Goal: Information Seeking & Learning: Learn about a topic

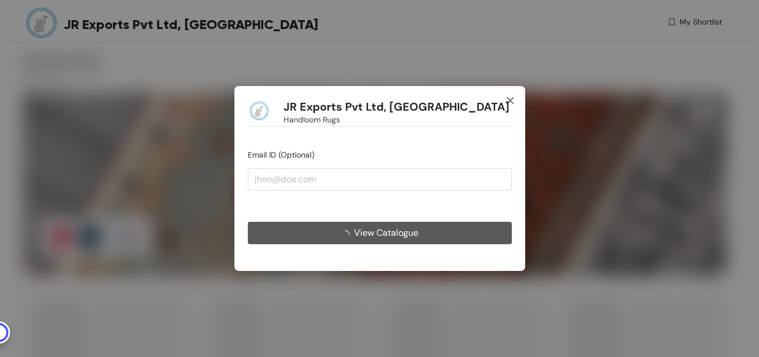
drag, startPoint x: 507, startPoint y: 106, endPoint x: 509, endPoint y: 91, distance: 15.2
click at [507, 106] on span "Close" at bounding box center [510, 101] width 30 height 30
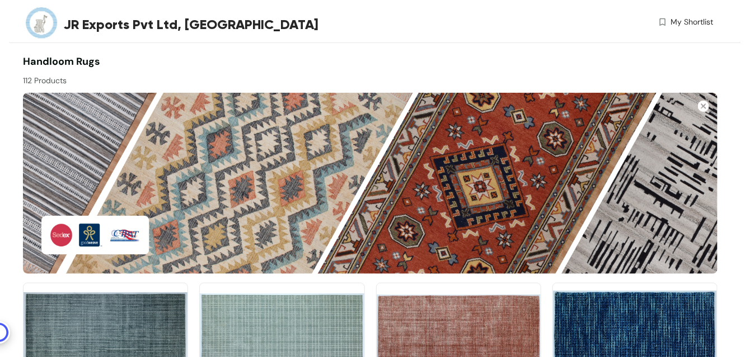
click at [514, 57] on div at bounding box center [543, 70] width 347 height 32
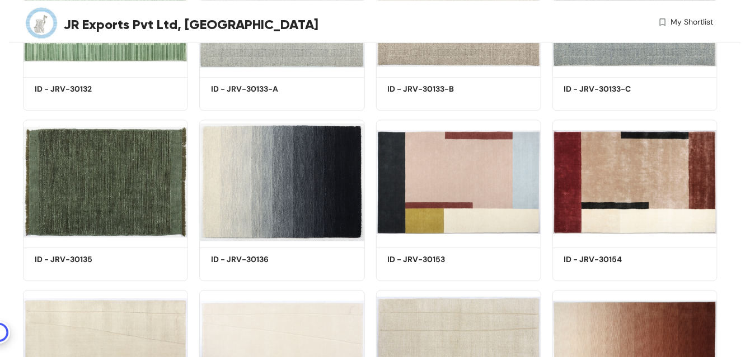
scroll to position [4591, 0]
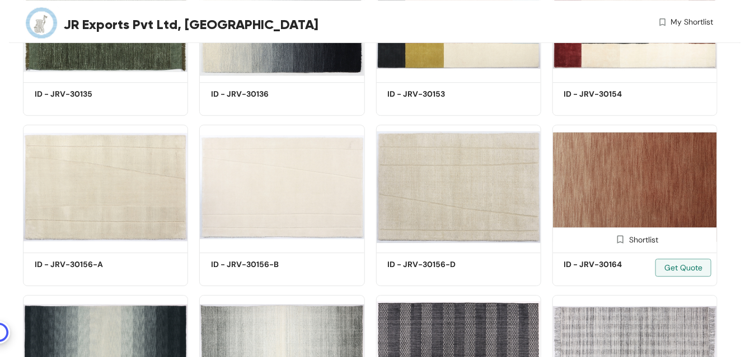
click at [613, 204] on img at bounding box center [634, 187] width 165 height 125
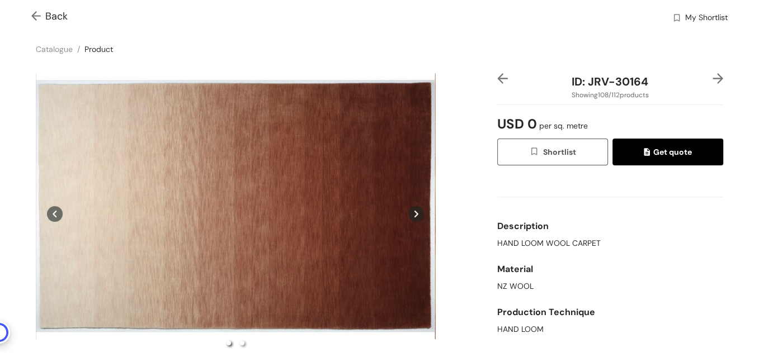
click at [38, 17] on img at bounding box center [38, 17] width 14 height 12
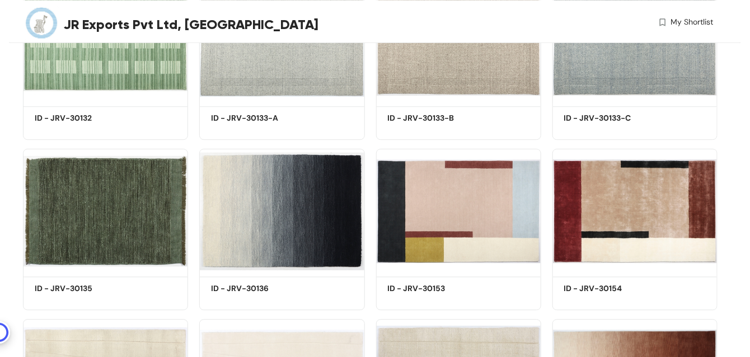
scroll to position [4562, 0]
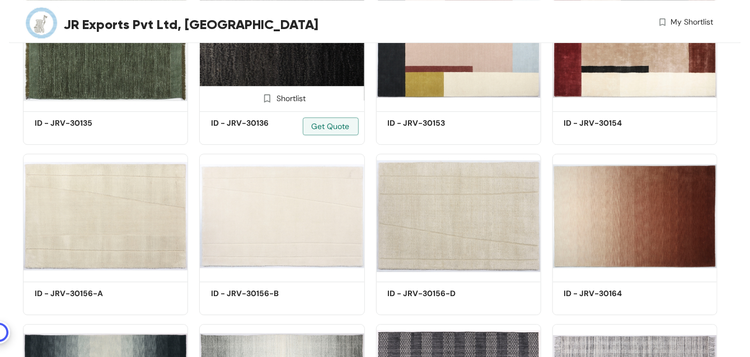
click at [313, 67] on img at bounding box center [281, 45] width 165 height 125
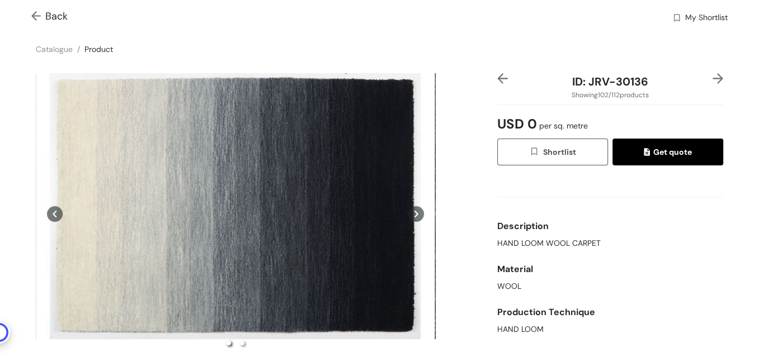
click at [32, 16] on img at bounding box center [38, 17] width 14 height 12
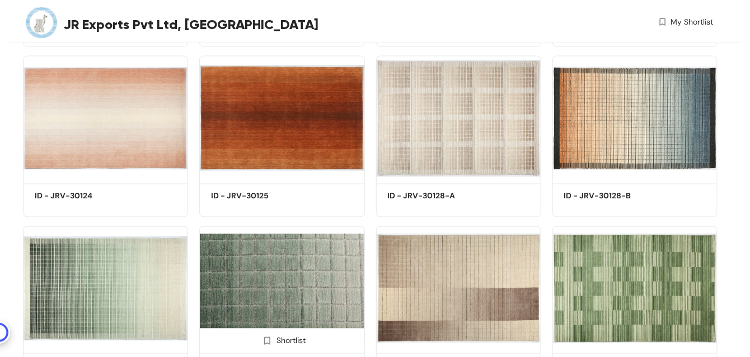
scroll to position [4144, 0]
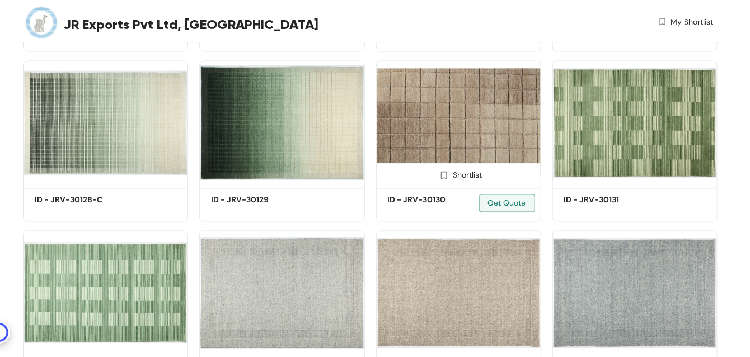
click at [442, 174] on img at bounding box center [444, 176] width 11 height 11
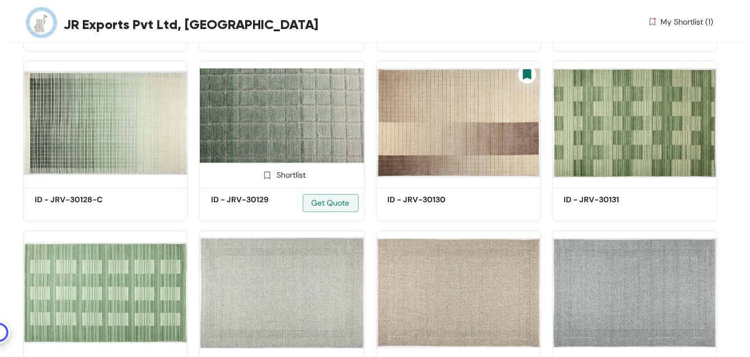
click at [266, 177] on img at bounding box center [267, 176] width 11 height 11
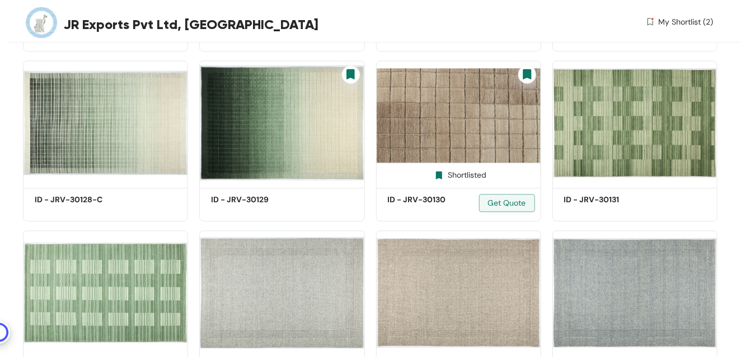
click at [451, 133] on img at bounding box center [458, 123] width 165 height 125
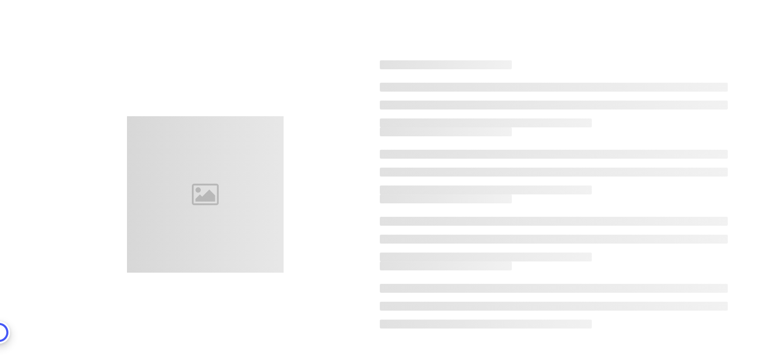
click at [451, 133] on h3 at bounding box center [446, 132] width 133 height 9
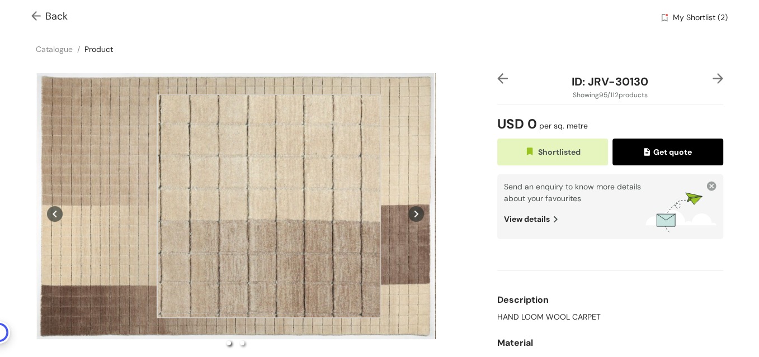
click at [269, 206] on div at bounding box center [269, 207] width 224 height 224
click at [270, 205] on div at bounding box center [269, 207] width 224 height 224
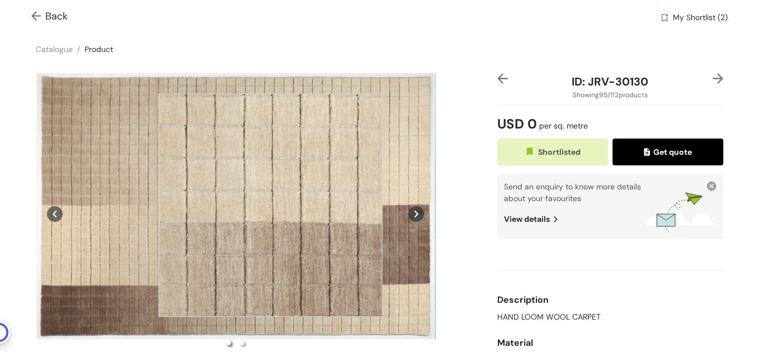
click at [270, 205] on div at bounding box center [270, 205] width 224 height 224
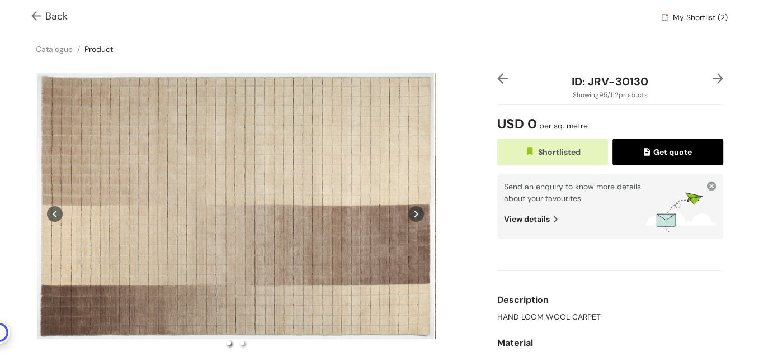
click at [30, 14] on div "Back My Shortlist (2)" at bounding box center [379, 17] width 759 height 34
click at [34, 17] on img at bounding box center [38, 17] width 14 height 12
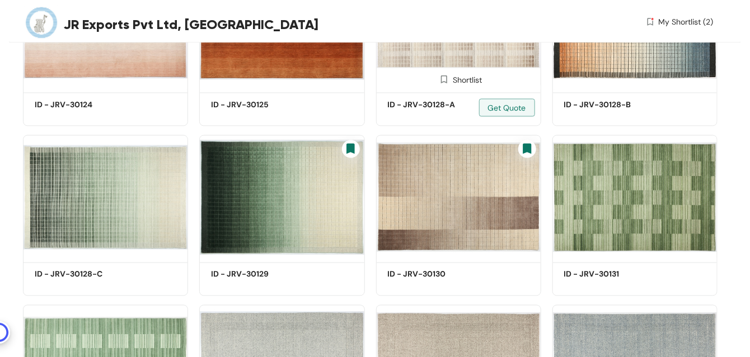
scroll to position [4144, 0]
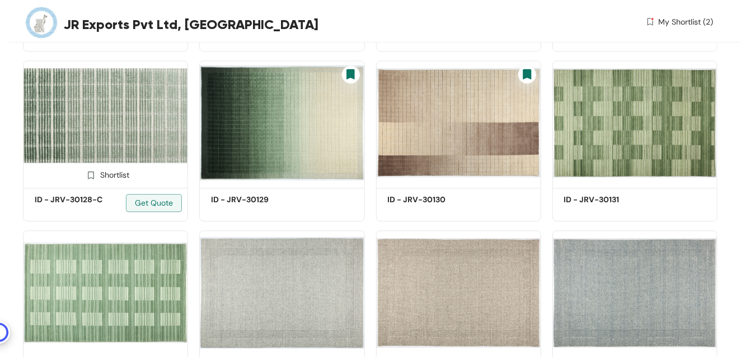
click at [142, 151] on img at bounding box center [105, 123] width 165 height 125
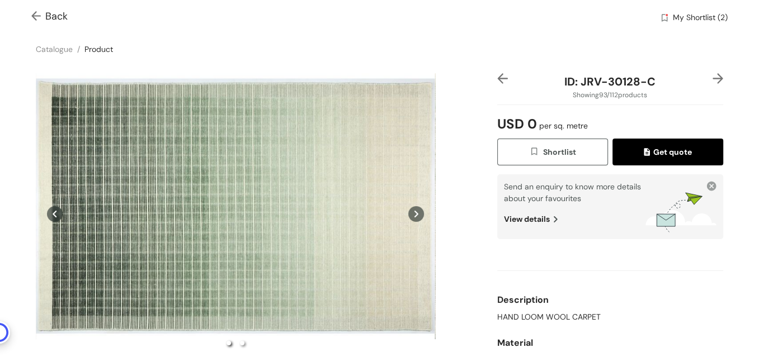
click at [37, 15] on img at bounding box center [38, 17] width 14 height 12
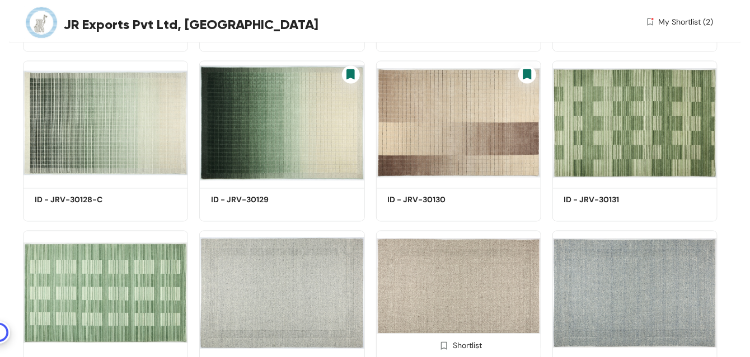
scroll to position [3978, 0]
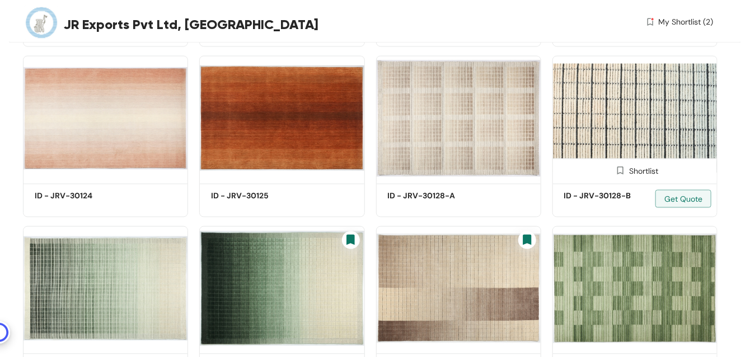
click at [628, 134] on img at bounding box center [634, 118] width 165 height 125
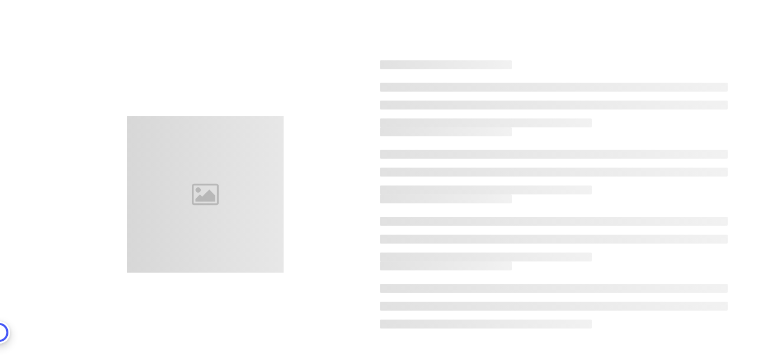
click at [628, 134] on div at bounding box center [554, 161] width 349 height 67
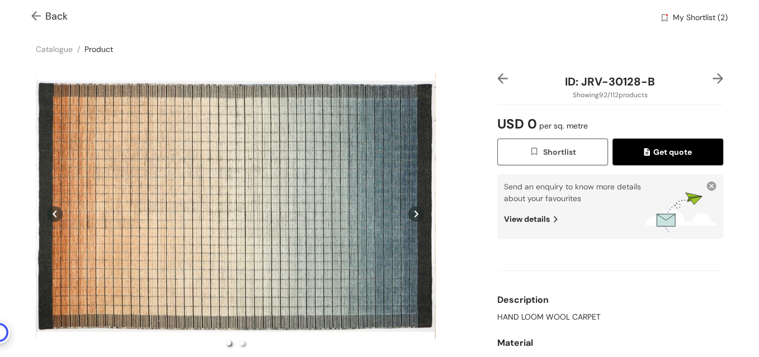
click at [35, 15] on img at bounding box center [38, 17] width 14 height 12
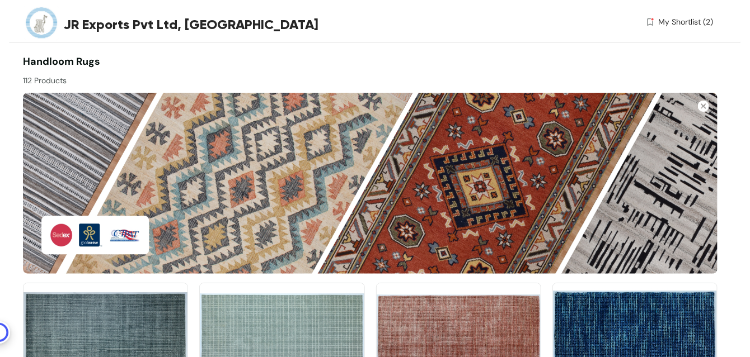
scroll to position [1780, 0]
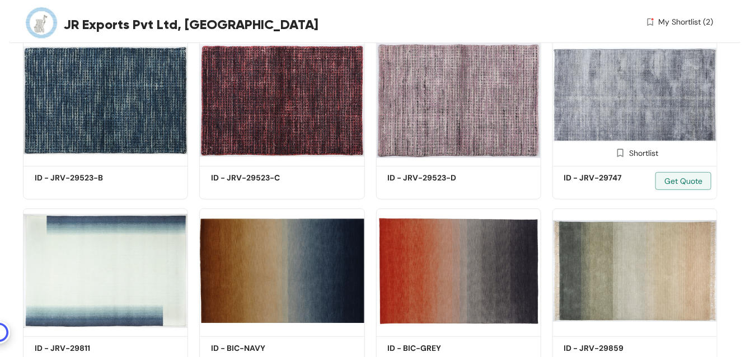
click at [633, 121] on img at bounding box center [634, 100] width 165 height 125
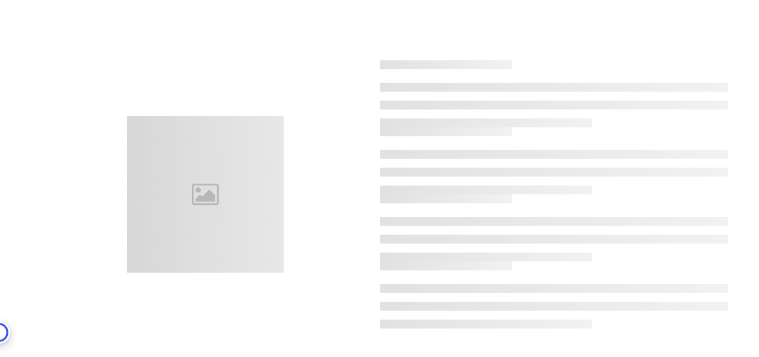
click at [633, 121] on ul at bounding box center [554, 105] width 349 height 45
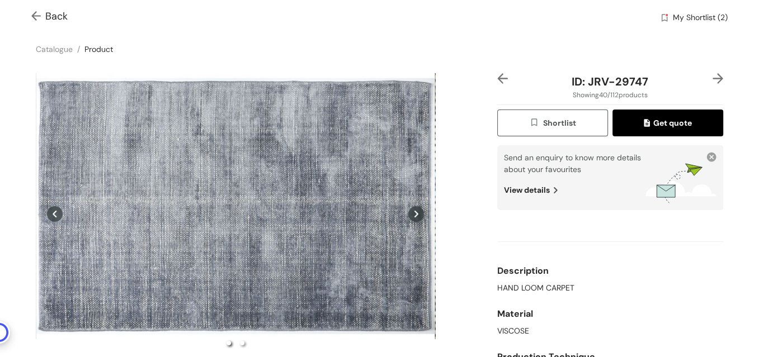
click at [40, 13] on img at bounding box center [38, 17] width 14 height 12
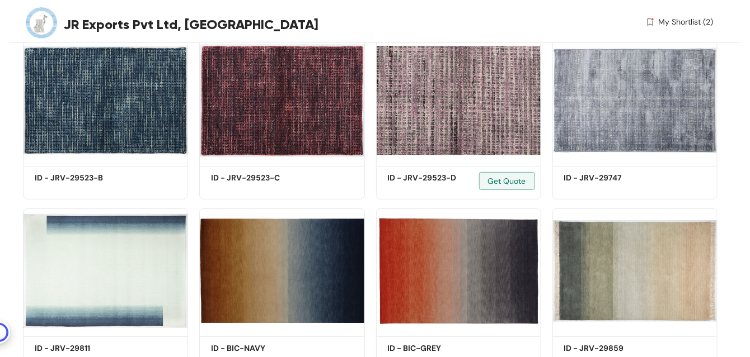
scroll to position [4728, 0]
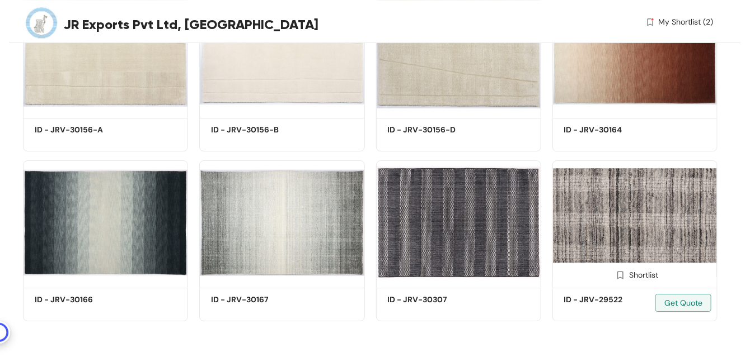
click at [627, 249] on img at bounding box center [634, 223] width 165 height 125
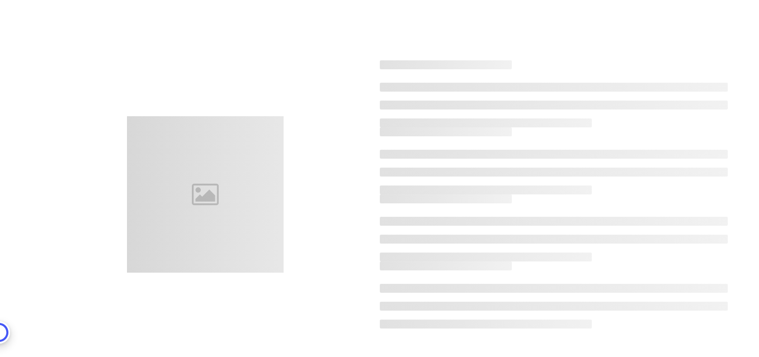
click at [627, 249] on ul at bounding box center [554, 239] width 349 height 45
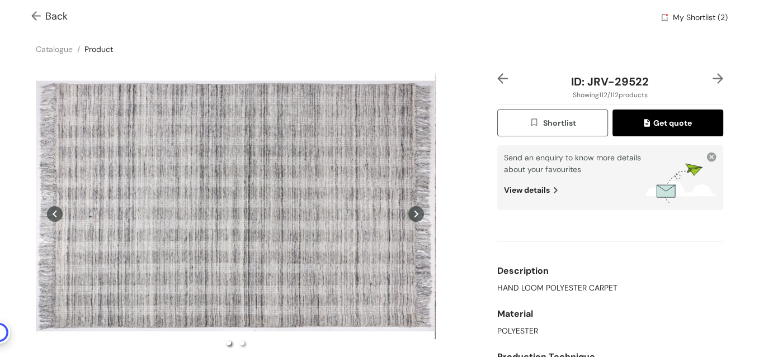
click at [31, 14] on img at bounding box center [38, 17] width 14 height 12
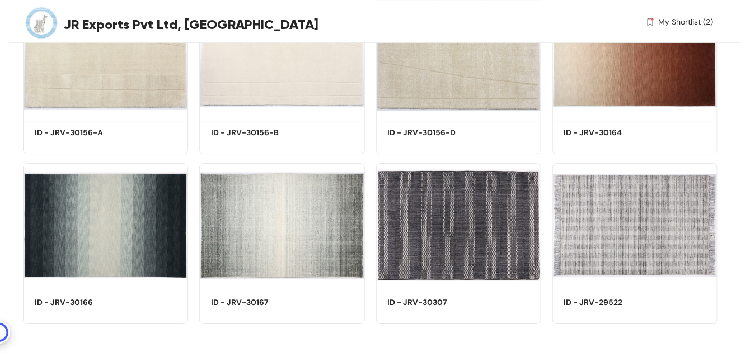
scroll to position [4728, 0]
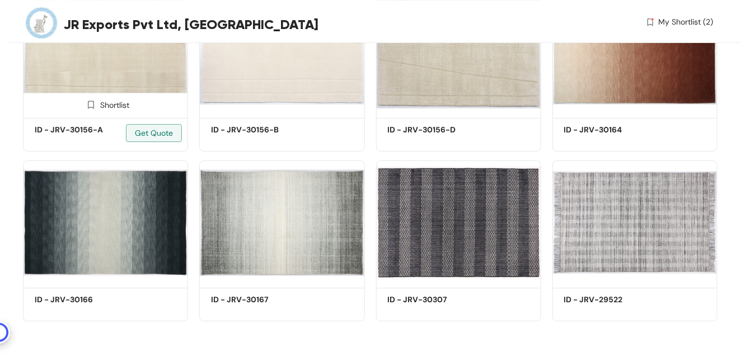
click at [161, 87] on img at bounding box center [105, 52] width 165 height 125
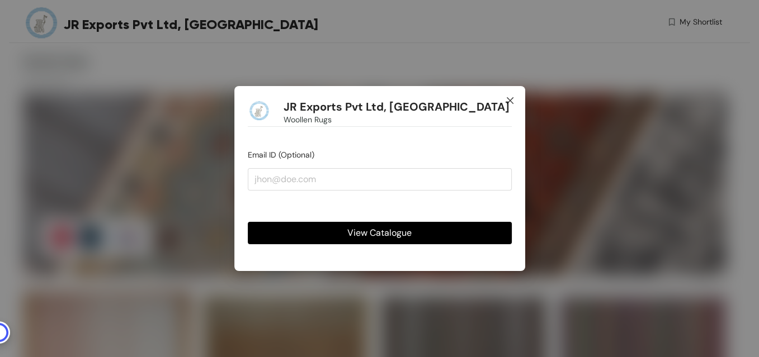
click at [514, 100] on icon "close" at bounding box center [510, 100] width 9 height 9
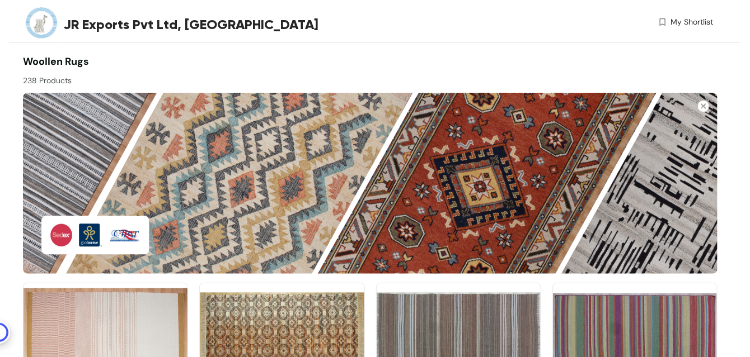
scroll to position [1268, 0]
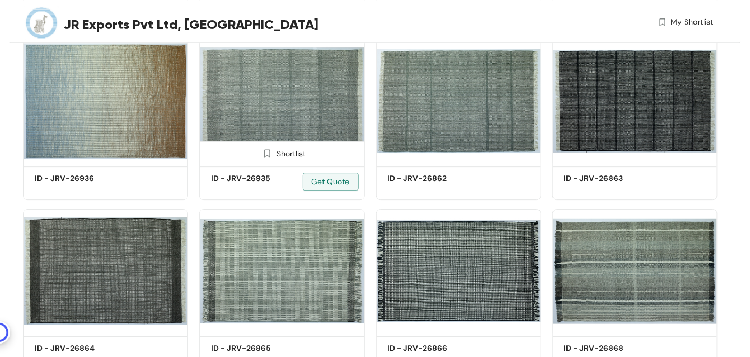
click at [283, 109] on img at bounding box center [281, 101] width 165 height 125
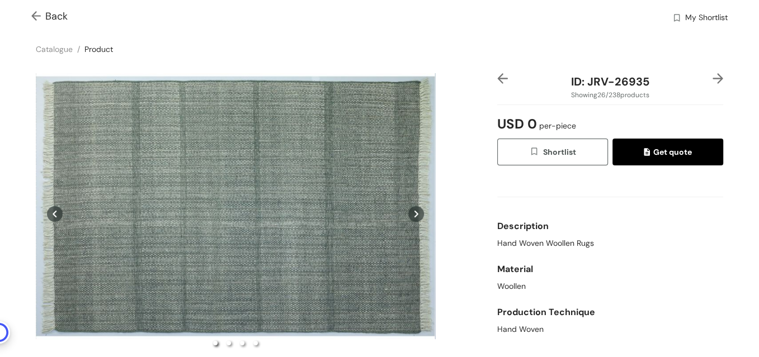
click at [33, 11] on img at bounding box center [38, 17] width 14 height 12
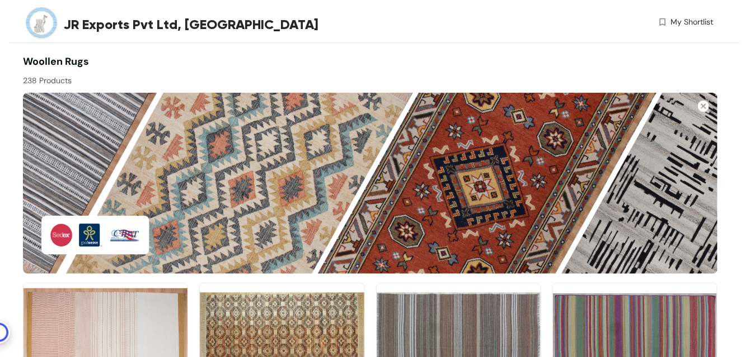
scroll to position [1268, 0]
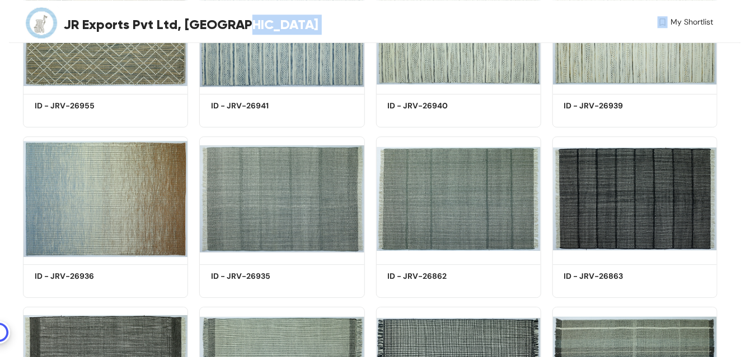
click at [309, 3] on div "JR Exports Pvt Ltd, Varanasi My Shortlist" at bounding box center [368, 24] width 690 height 49
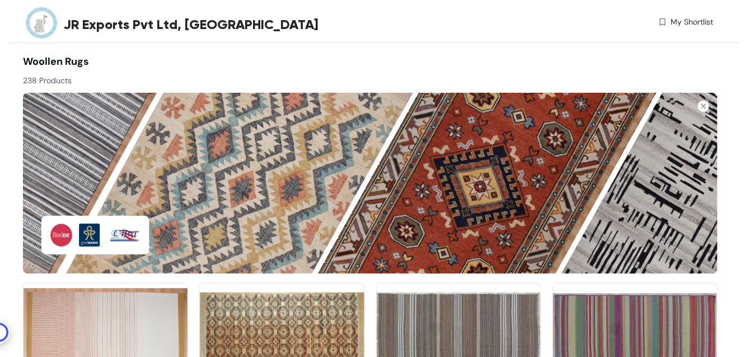
scroll to position [8773, 0]
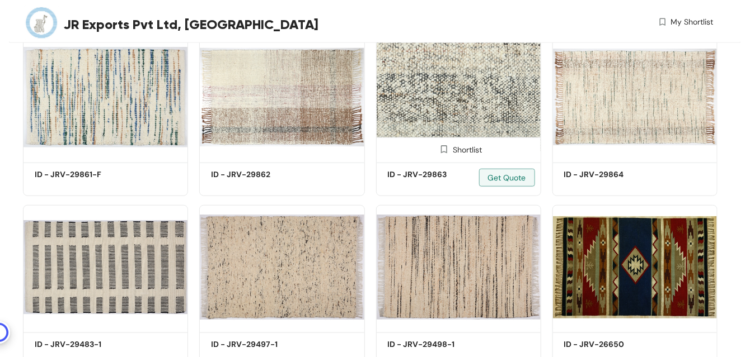
click at [429, 109] on img at bounding box center [458, 97] width 165 height 125
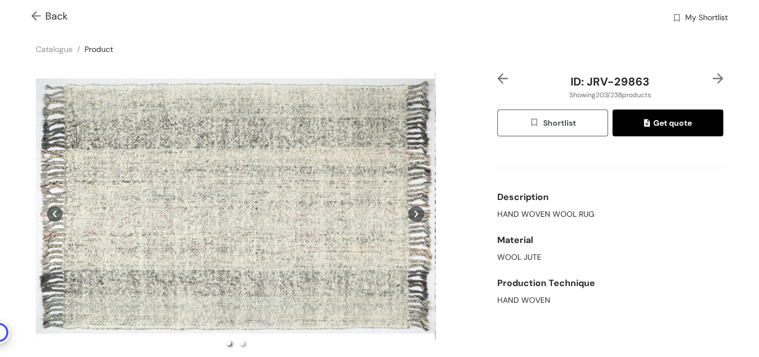
click at [36, 15] on img at bounding box center [38, 17] width 14 height 12
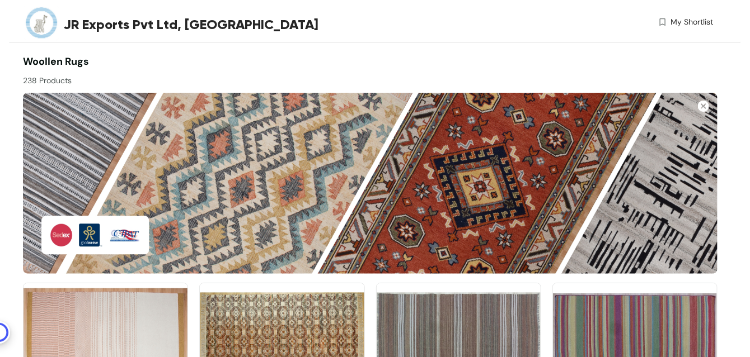
scroll to position [8773, 0]
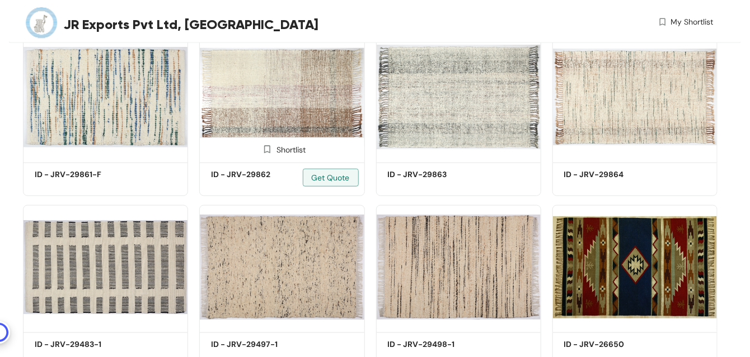
click at [279, 89] on img at bounding box center [281, 97] width 165 height 125
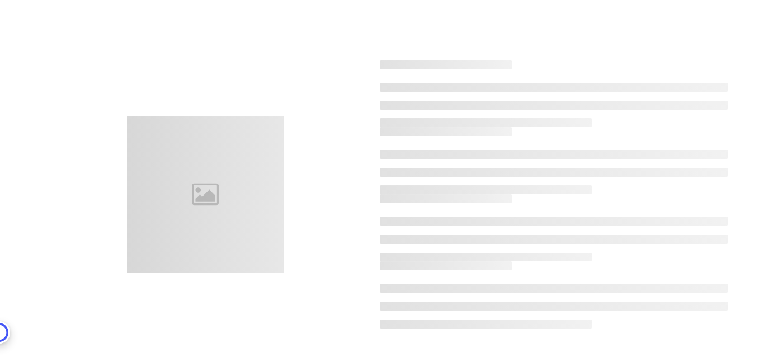
click at [277, 88] on div at bounding box center [380, 194] width 728 height 357
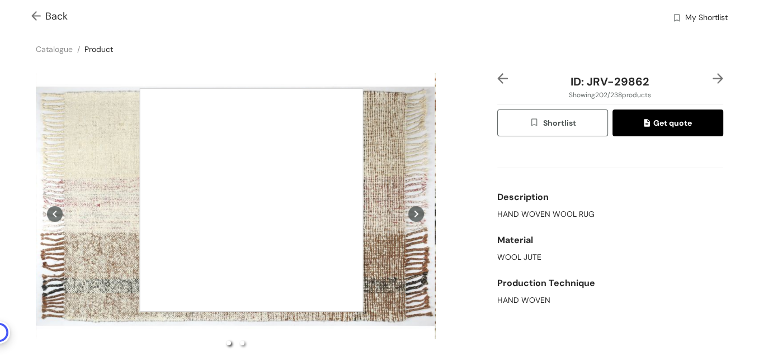
drag, startPoint x: 251, startPoint y: 200, endPoint x: 185, endPoint y: 200, distance: 66.0
click at [185, 200] on div at bounding box center [251, 200] width 224 height 224
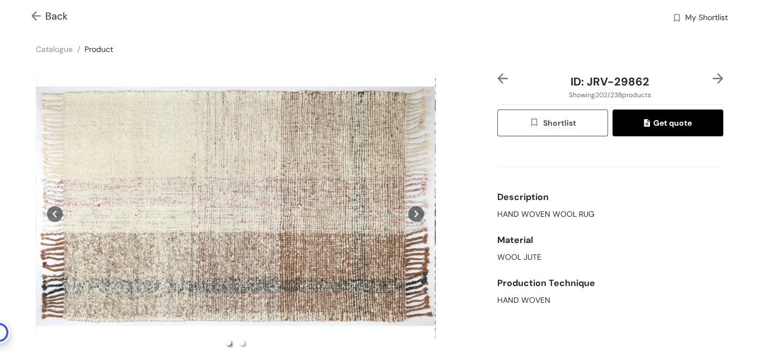
click at [34, 14] on img at bounding box center [38, 17] width 14 height 12
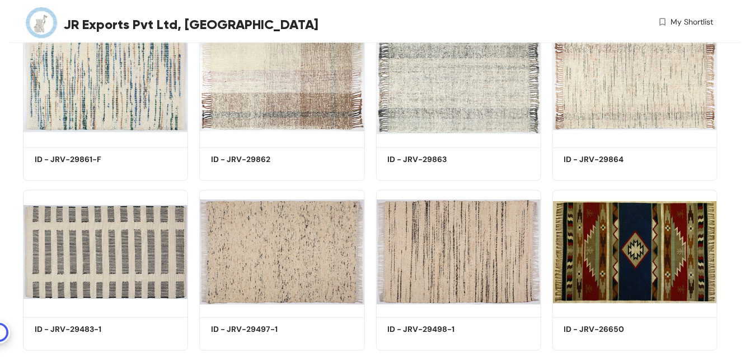
scroll to position [7238, 0]
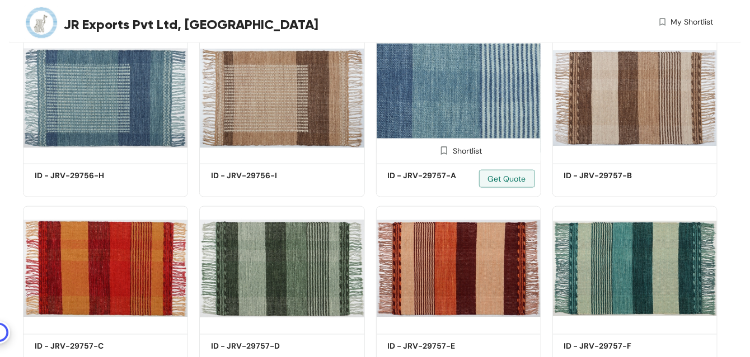
click at [482, 99] on img at bounding box center [458, 98] width 165 height 125
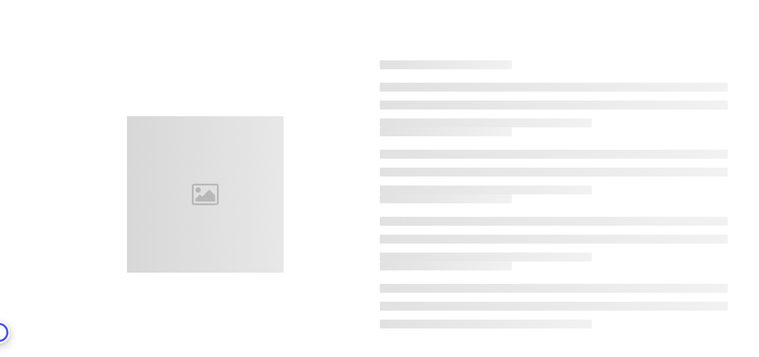
click at [482, 99] on ul at bounding box center [554, 105] width 349 height 45
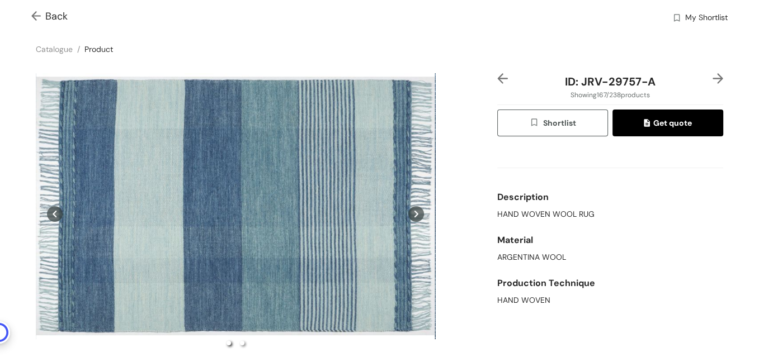
click at [42, 17] on img at bounding box center [38, 17] width 14 height 12
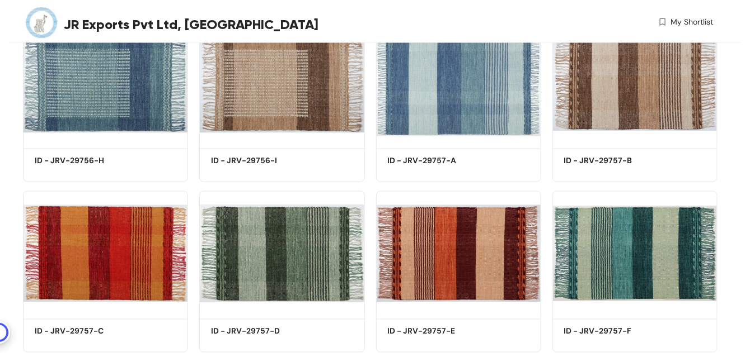
scroll to position [8091, 0]
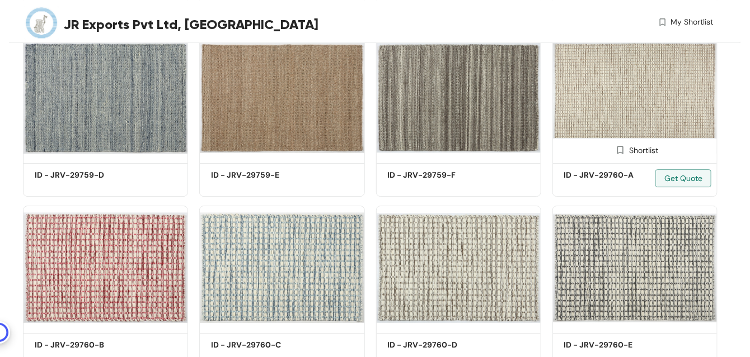
click at [634, 112] on img at bounding box center [634, 97] width 165 height 125
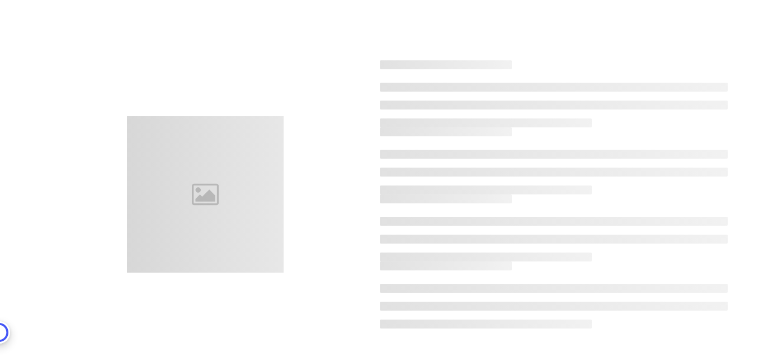
click at [634, 112] on ul at bounding box center [554, 105] width 349 height 45
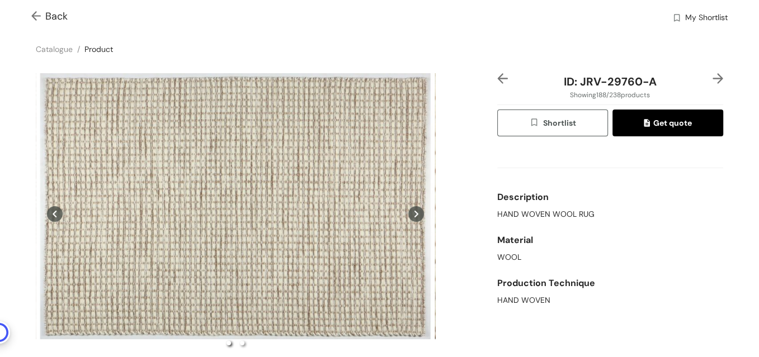
click at [34, 13] on img at bounding box center [38, 17] width 14 height 12
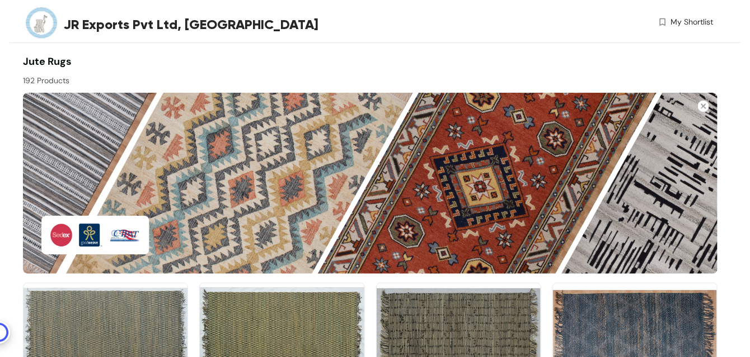
scroll to position [7409, 0]
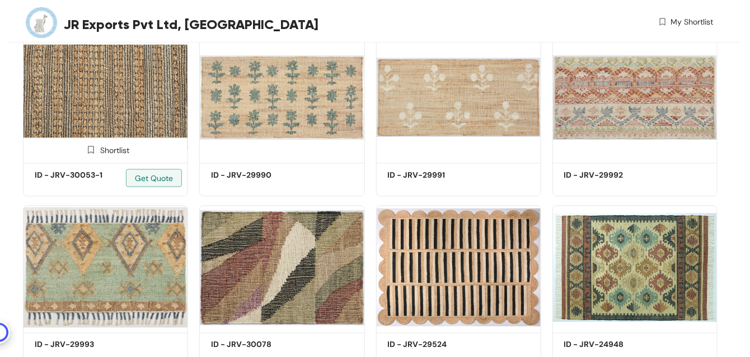
click at [87, 108] on img at bounding box center [105, 97] width 165 height 125
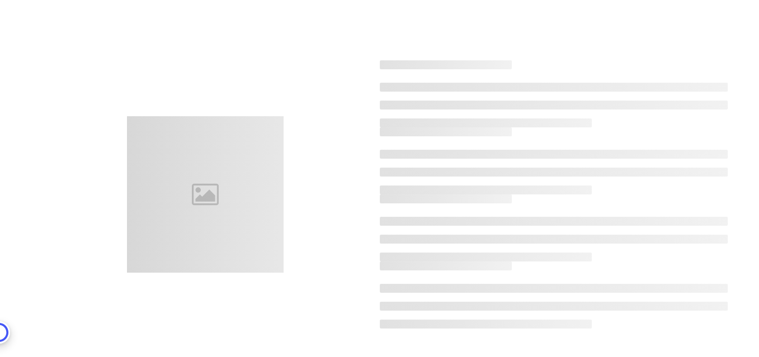
click at [87, 108] on div at bounding box center [380, 194] width 728 height 357
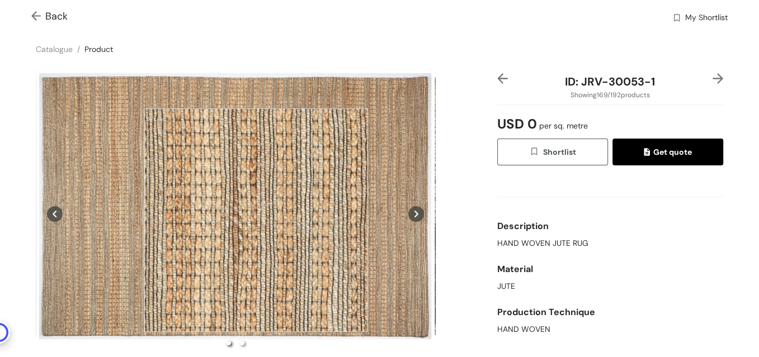
click at [256, 220] on div at bounding box center [256, 221] width 224 height 224
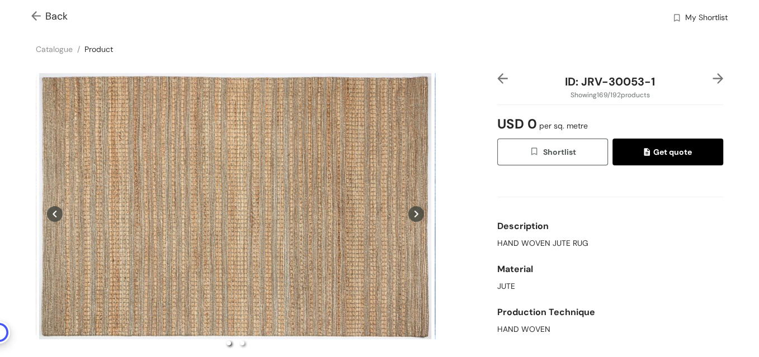
click at [35, 17] on img at bounding box center [38, 17] width 14 height 12
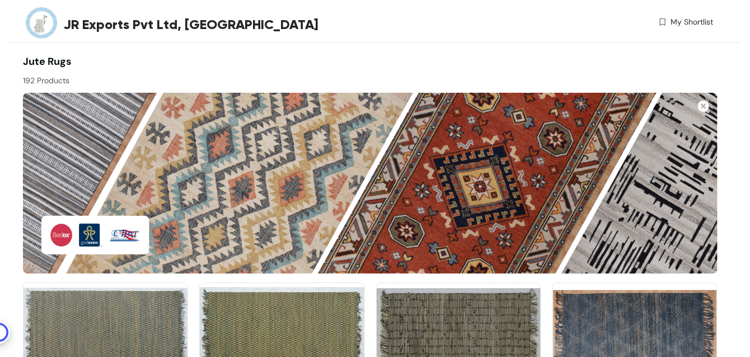
click at [285, 46] on div "JR Exports Pvt Ltd, [GEOGRAPHIC_DATA]" at bounding box center [195, 24] width 345 height 49
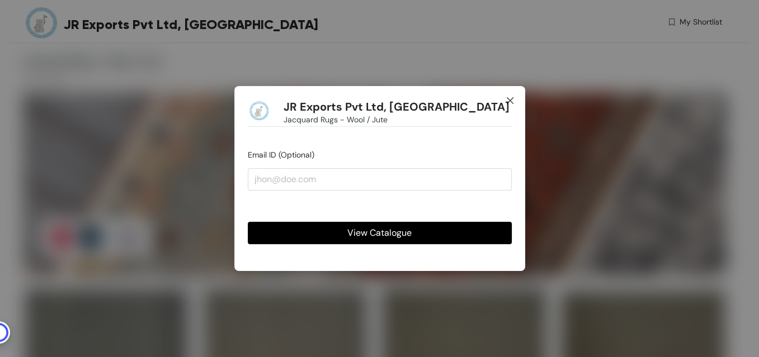
click at [513, 102] on icon "close" at bounding box center [510, 100] width 9 height 9
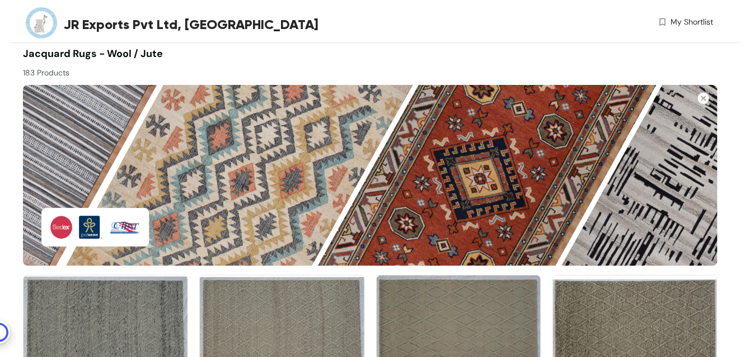
scroll to position [7579, 0]
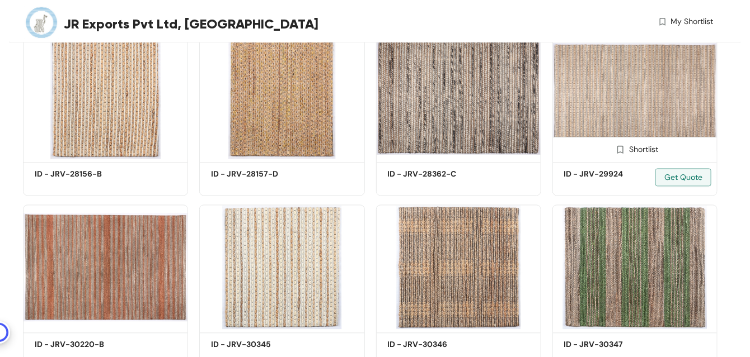
click at [637, 98] on img at bounding box center [634, 97] width 165 height 125
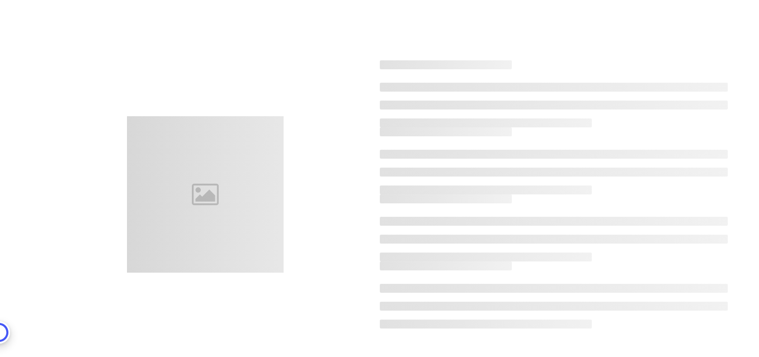
click at [637, 98] on ul at bounding box center [554, 105] width 349 height 45
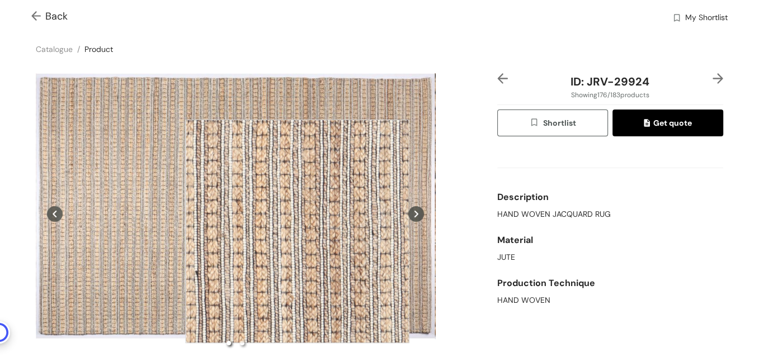
click at [297, 232] on div at bounding box center [297, 232] width 224 height 224
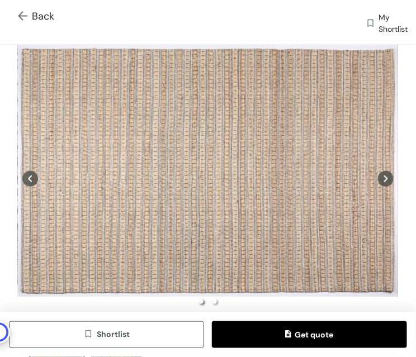
click at [27, 14] on img at bounding box center [25, 17] width 14 height 12
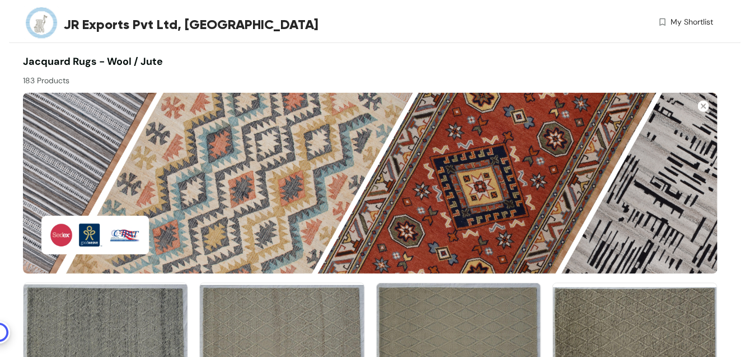
scroll to position [5362, 0]
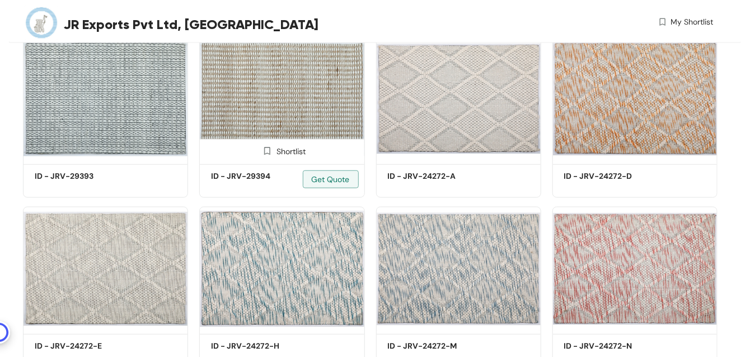
click at [279, 87] on img at bounding box center [281, 98] width 165 height 125
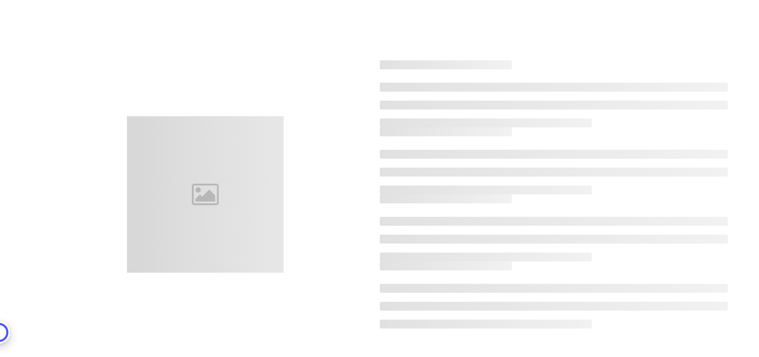
click at [280, 87] on div at bounding box center [380, 194] width 728 height 357
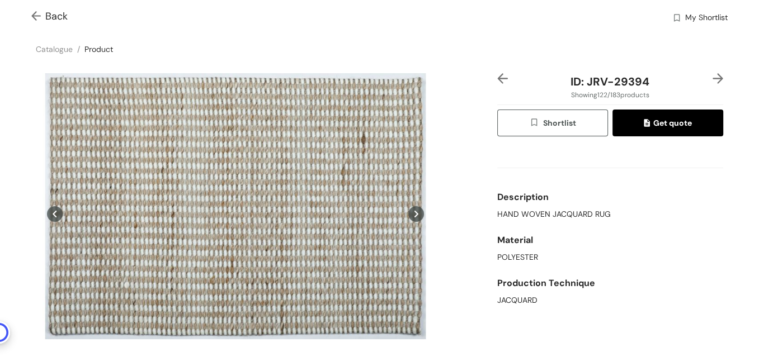
click at [40, 14] on img at bounding box center [38, 17] width 14 height 12
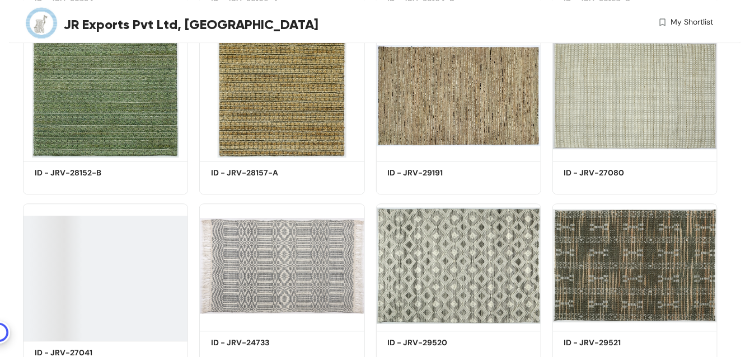
scroll to position [4501, 0]
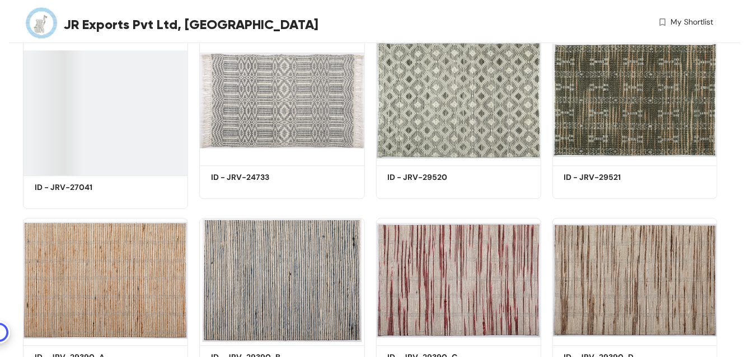
click at [128, 143] on div at bounding box center [105, 112] width 165 height 125
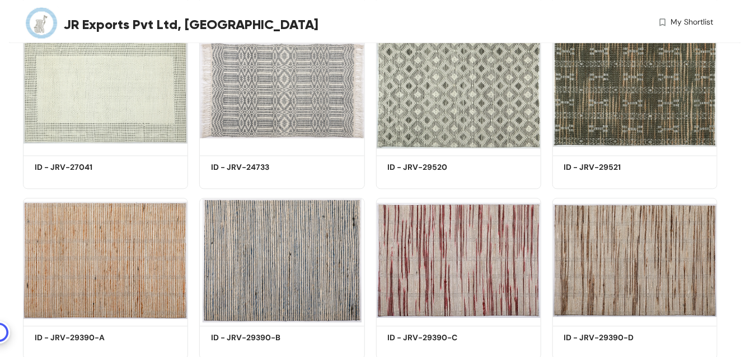
scroll to position [4338, 0]
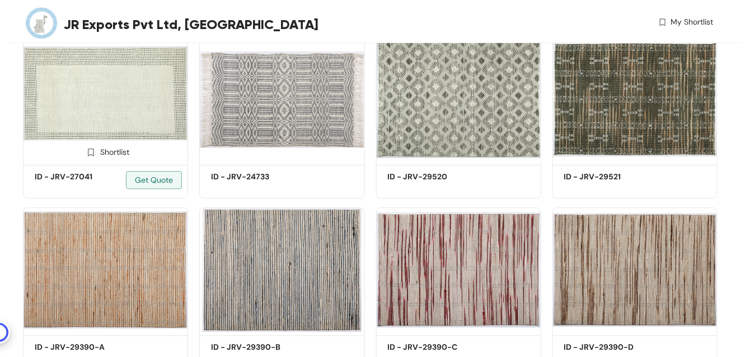
click at [126, 109] on img at bounding box center [105, 99] width 165 height 125
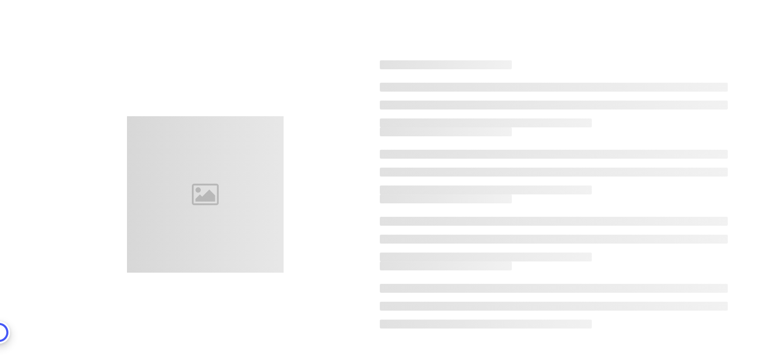
click at [126, 109] on div at bounding box center [380, 194] width 728 height 357
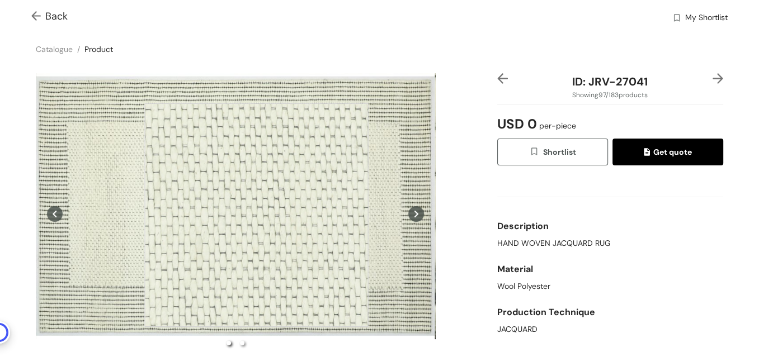
click at [256, 215] on div at bounding box center [256, 215] width 224 height 224
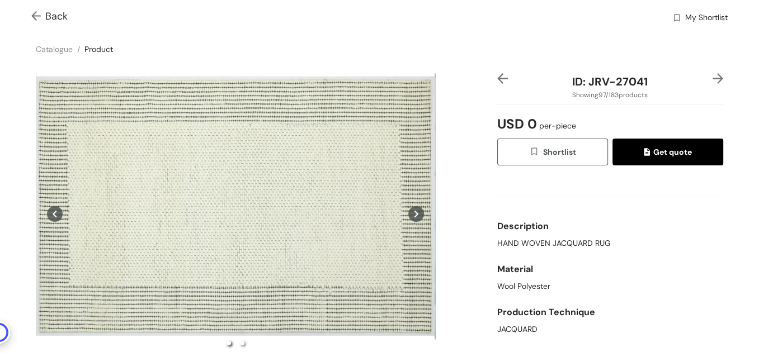
click at [34, 17] on img at bounding box center [38, 17] width 14 height 12
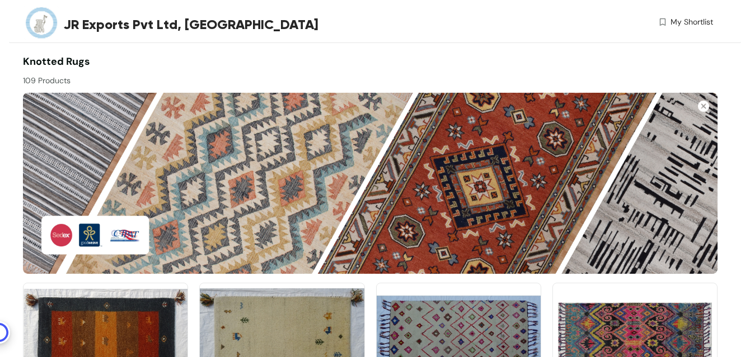
scroll to position [2739, 0]
